Goal: Transaction & Acquisition: Download file/media

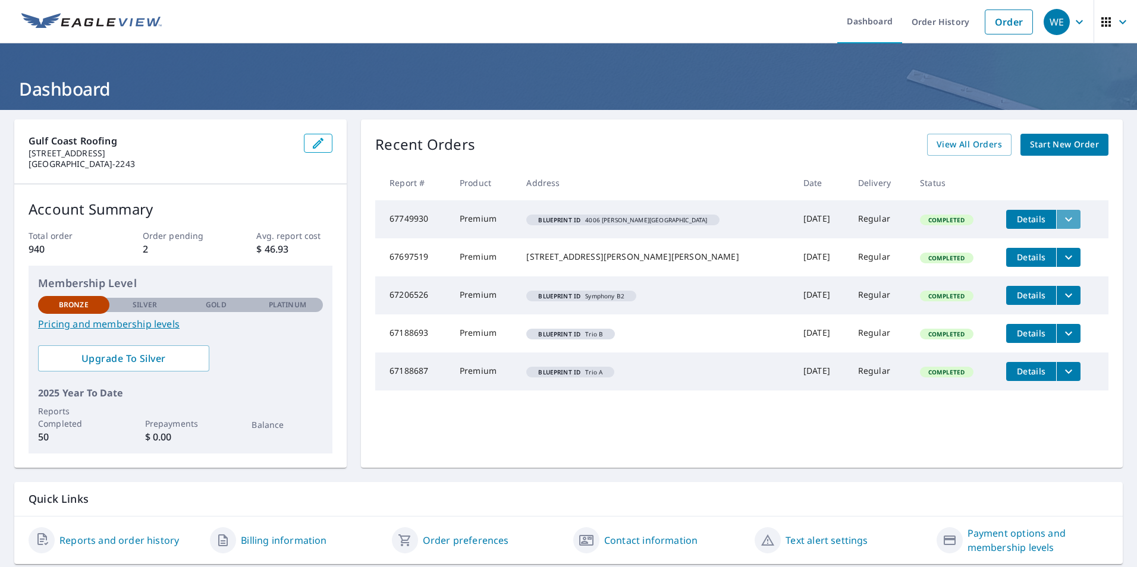
click at [1062, 216] on icon "filesDropdownBtn-67749930" at bounding box center [1069, 219] width 14 height 14
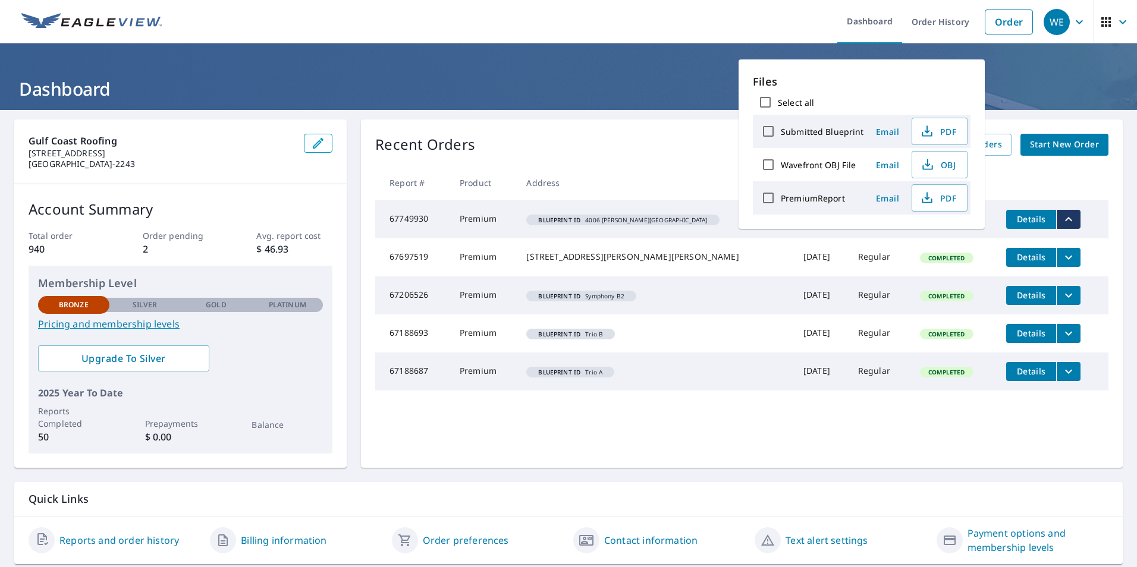
click at [604, 184] on th "Address" at bounding box center [655, 182] width 277 height 35
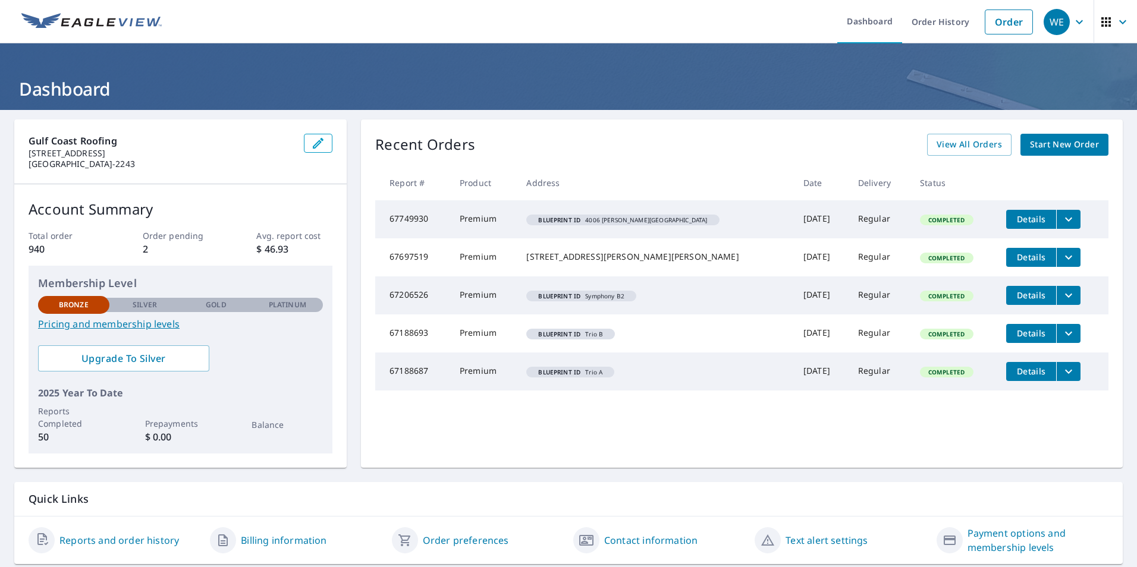
click at [849, 213] on td "Regular" at bounding box center [880, 219] width 62 height 38
click at [404, 220] on td "67749930" at bounding box center [412, 219] width 75 height 38
click at [1013, 222] on span "Details" at bounding box center [1031, 219] width 36 height 11
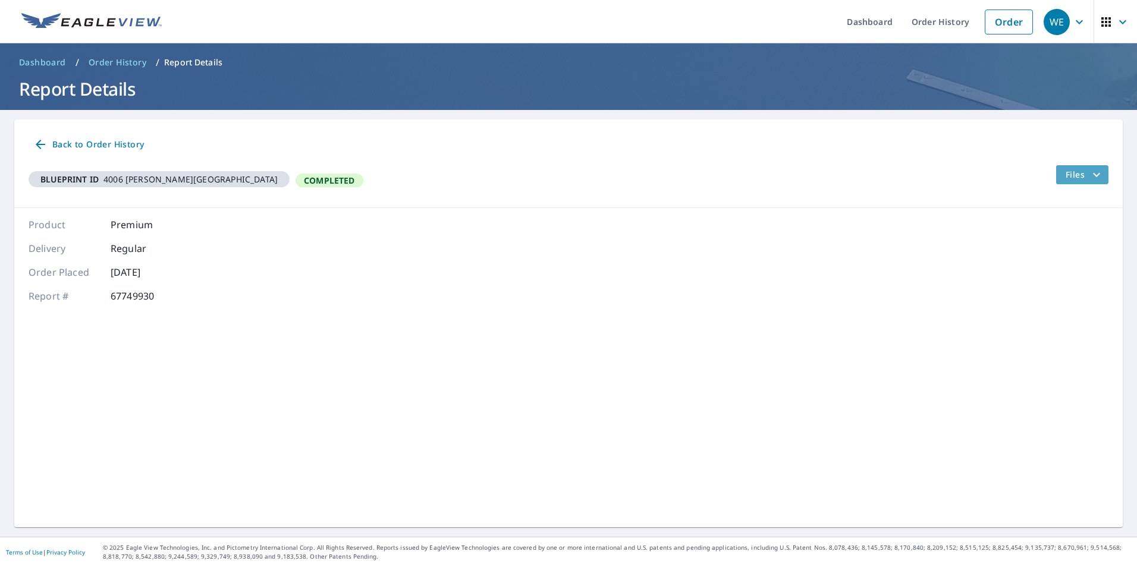
click at [1090, 173] on icon "filesDropdownBtn-67749930" at bounding box center [1097, 175] width 14 height 14
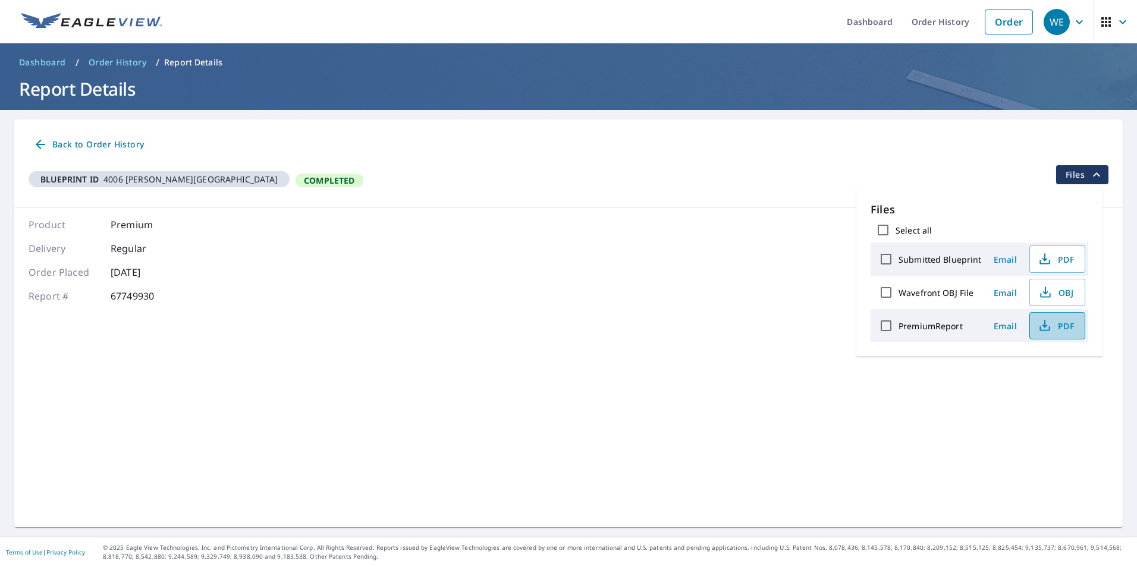
click at [1051, 324] on span "PDF" at bounding box center [1056, 326] width 38 height 14
